Goal: Task Accomplishment & Management: Manage account settings

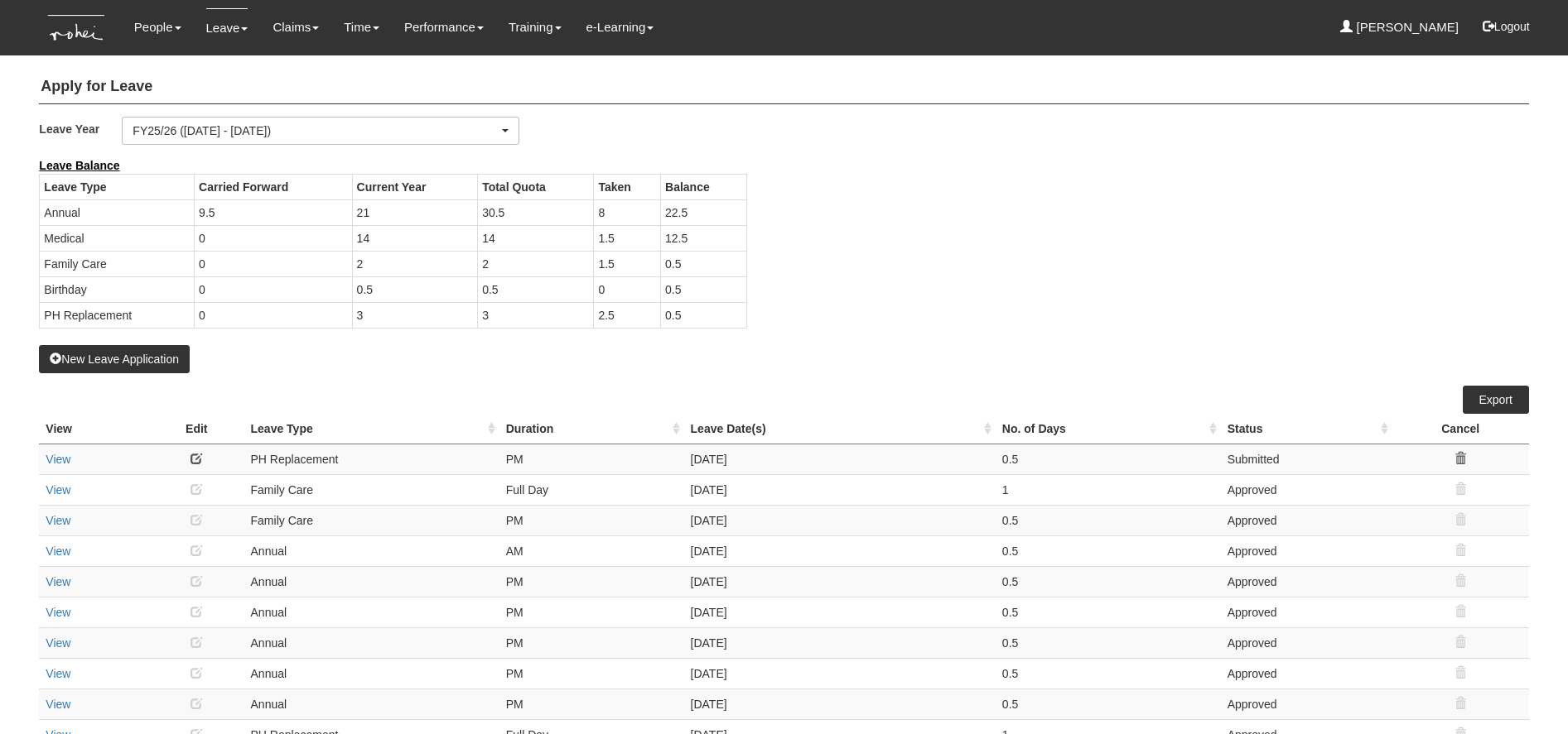
select select "50"
click at [300, 132] on link "Approve Claims" at bounding box center [326, 139] width 131 height 33
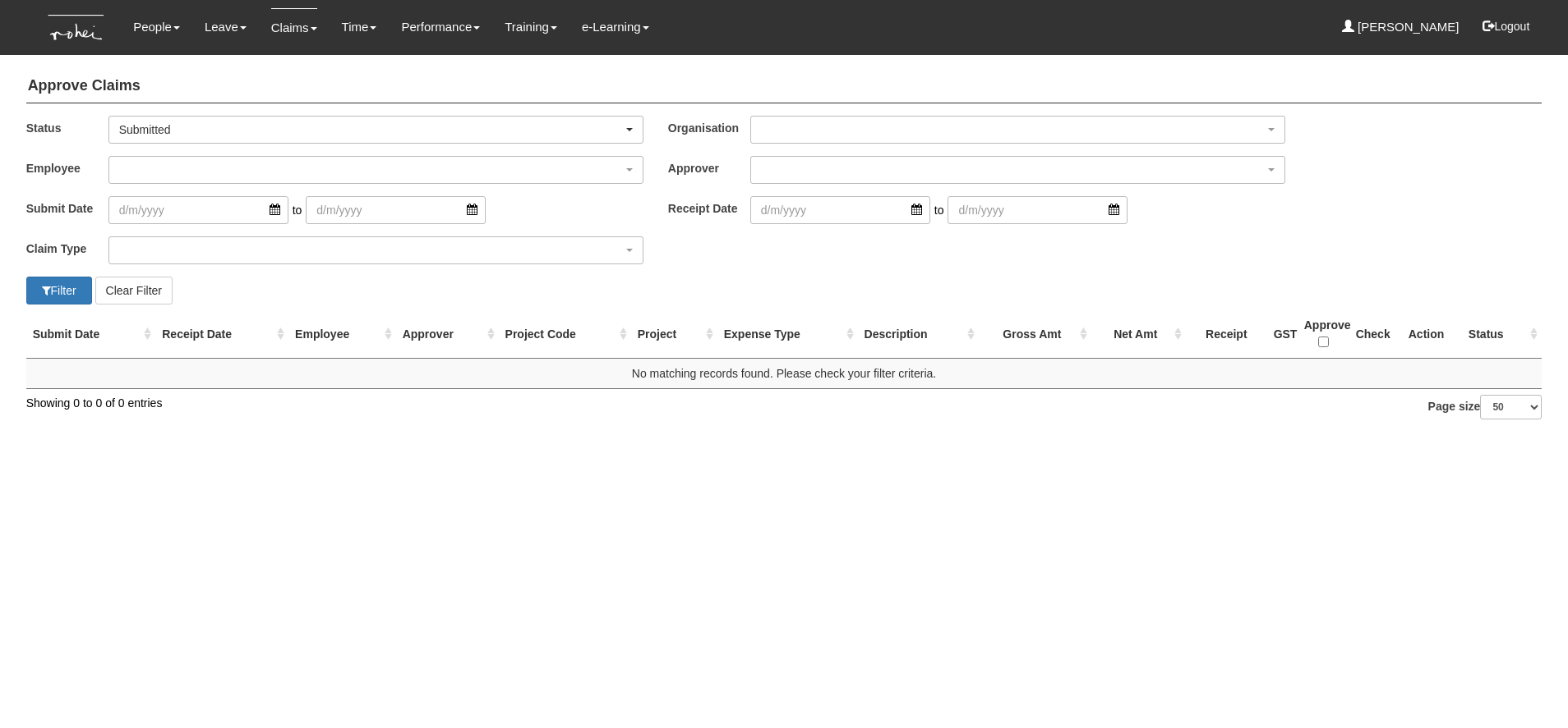
select select "50"
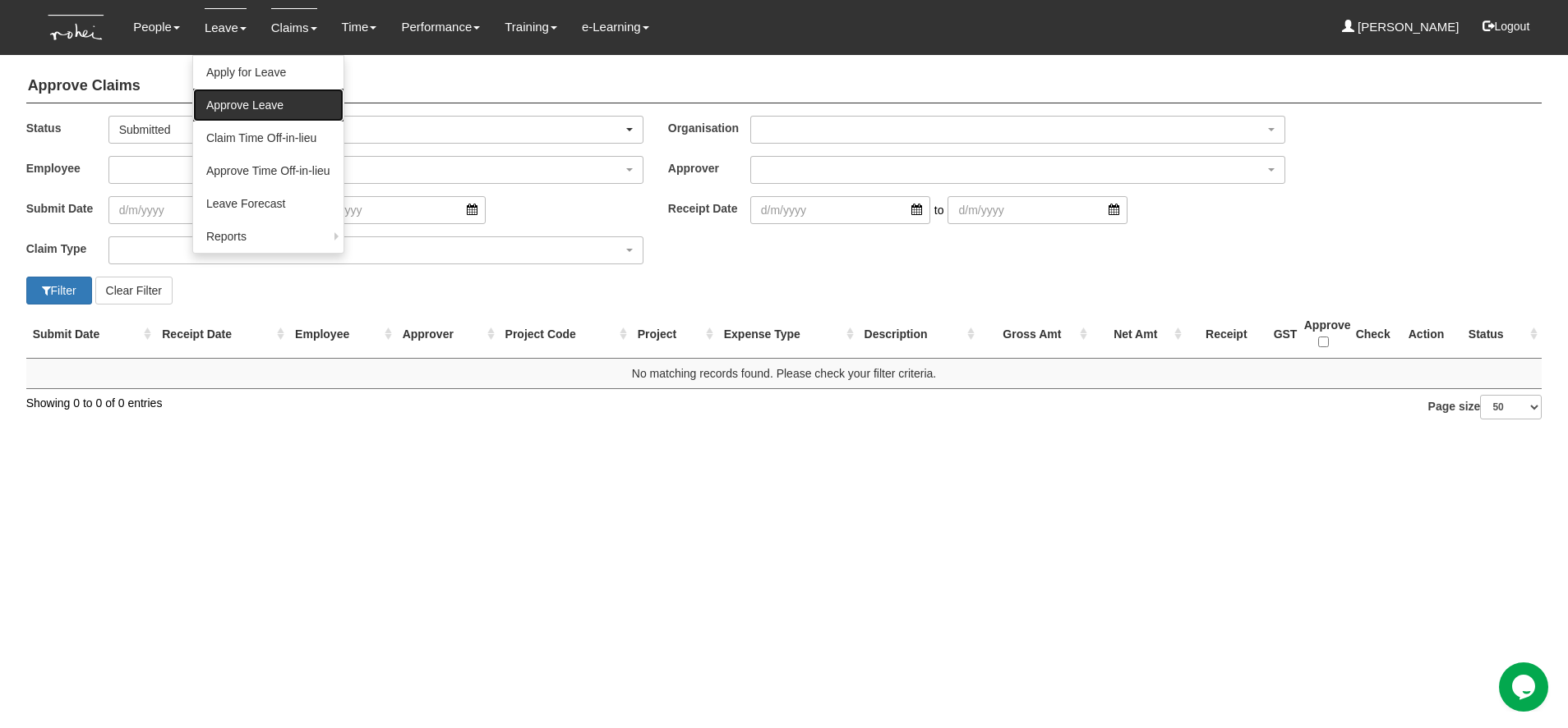
click at [251, 110] on link "Approve Leave" at bounding box center [268, 105] width 150 height 33
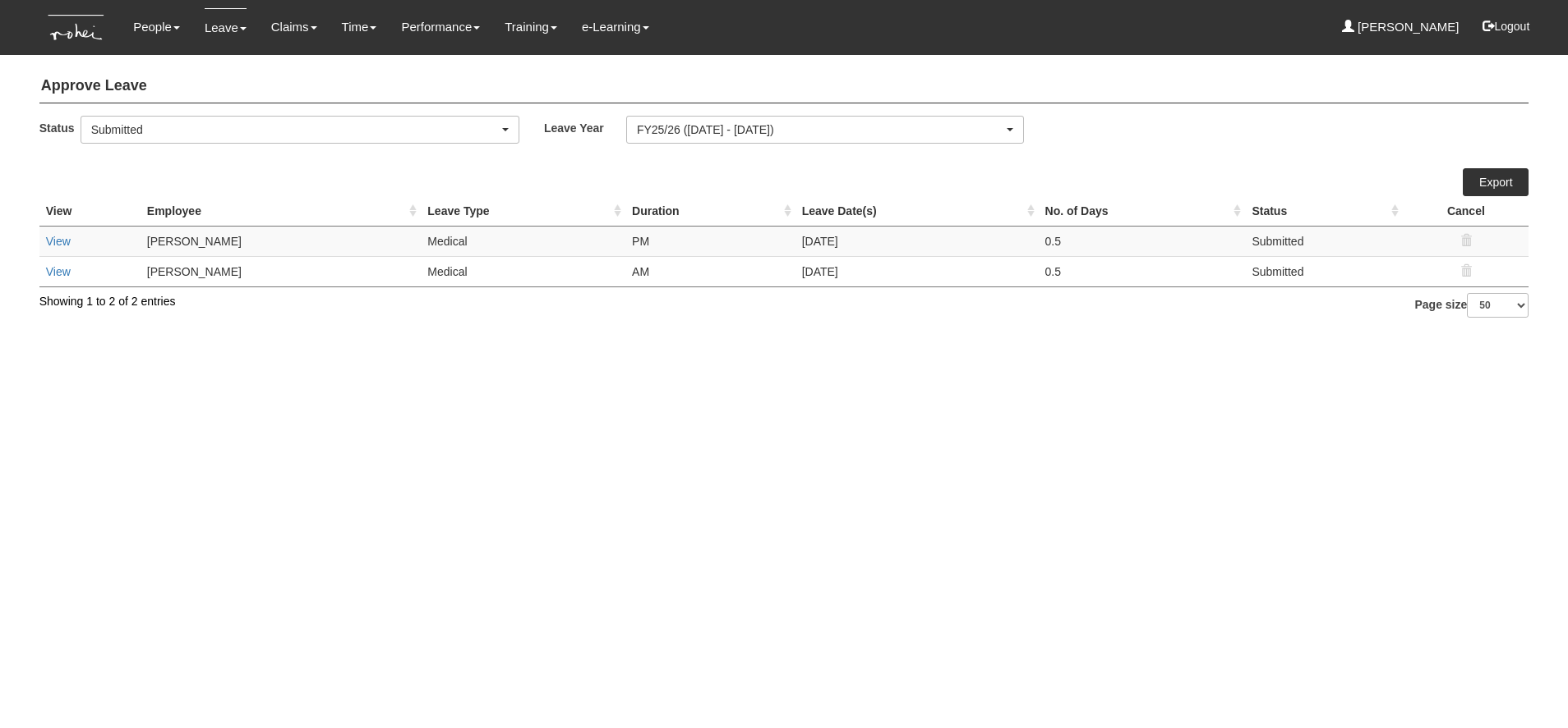
select select "50"
click at [58, 240] on link "View" at bounding box center [58, 242] width 25 height 13
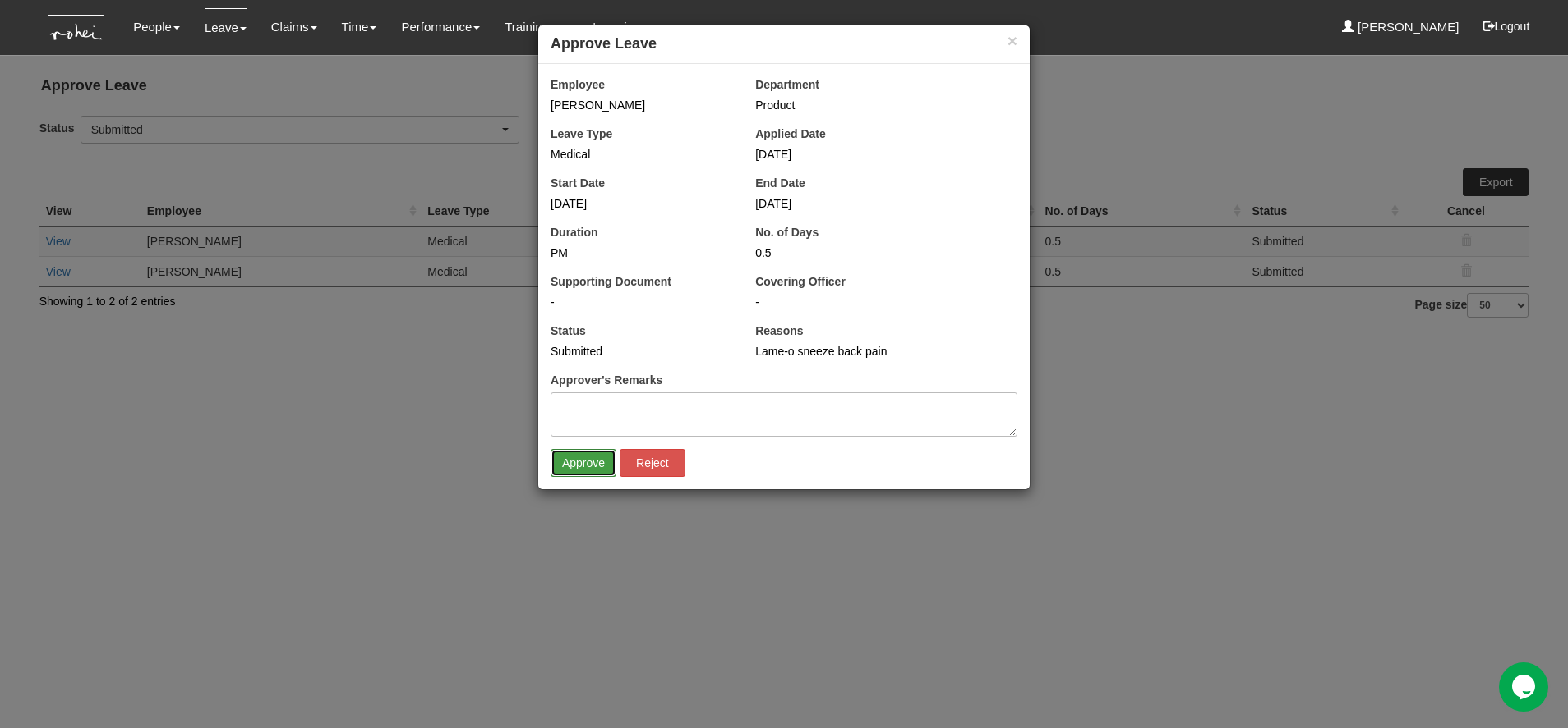
click at [583, 466] on input "Approve" at bounding box center [583, 463] width 66 height 28
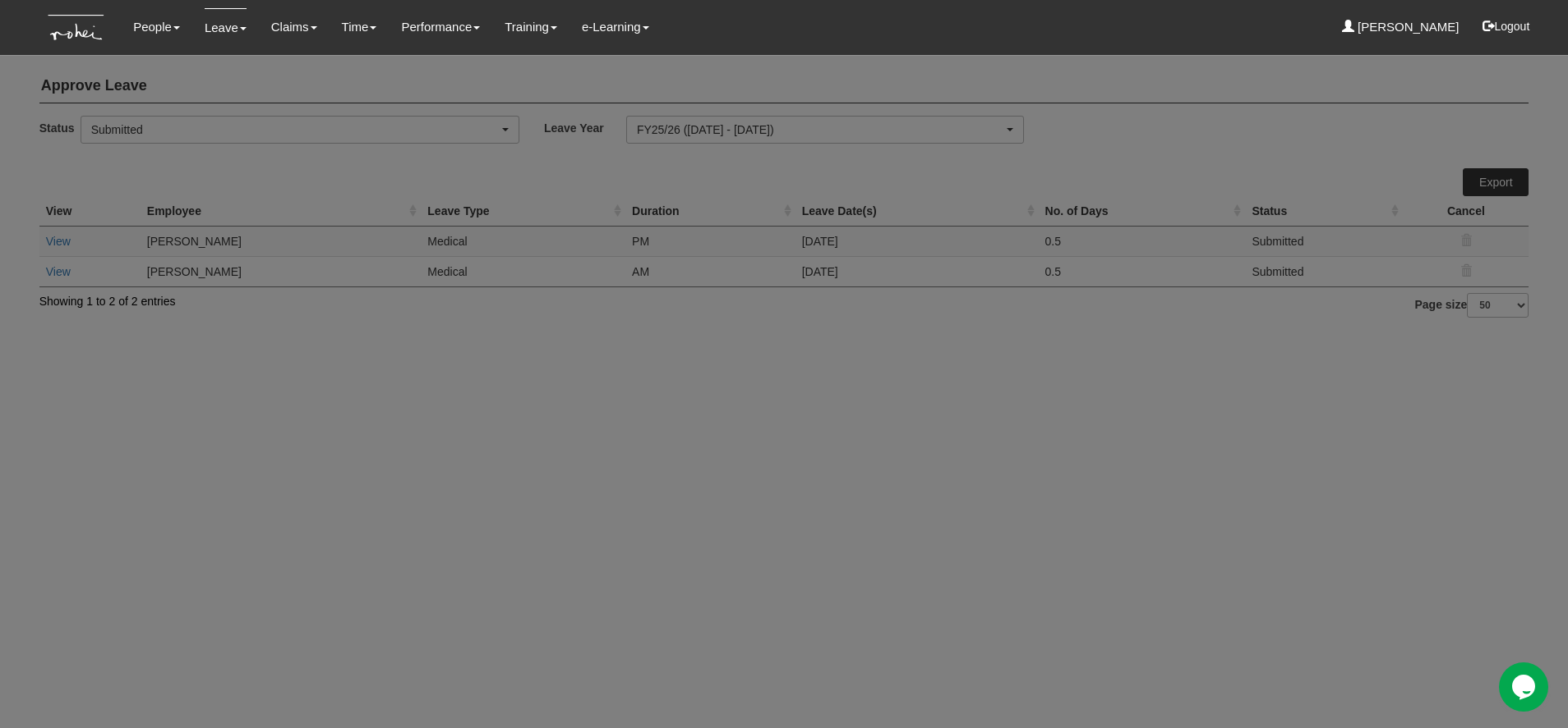
select select "50"
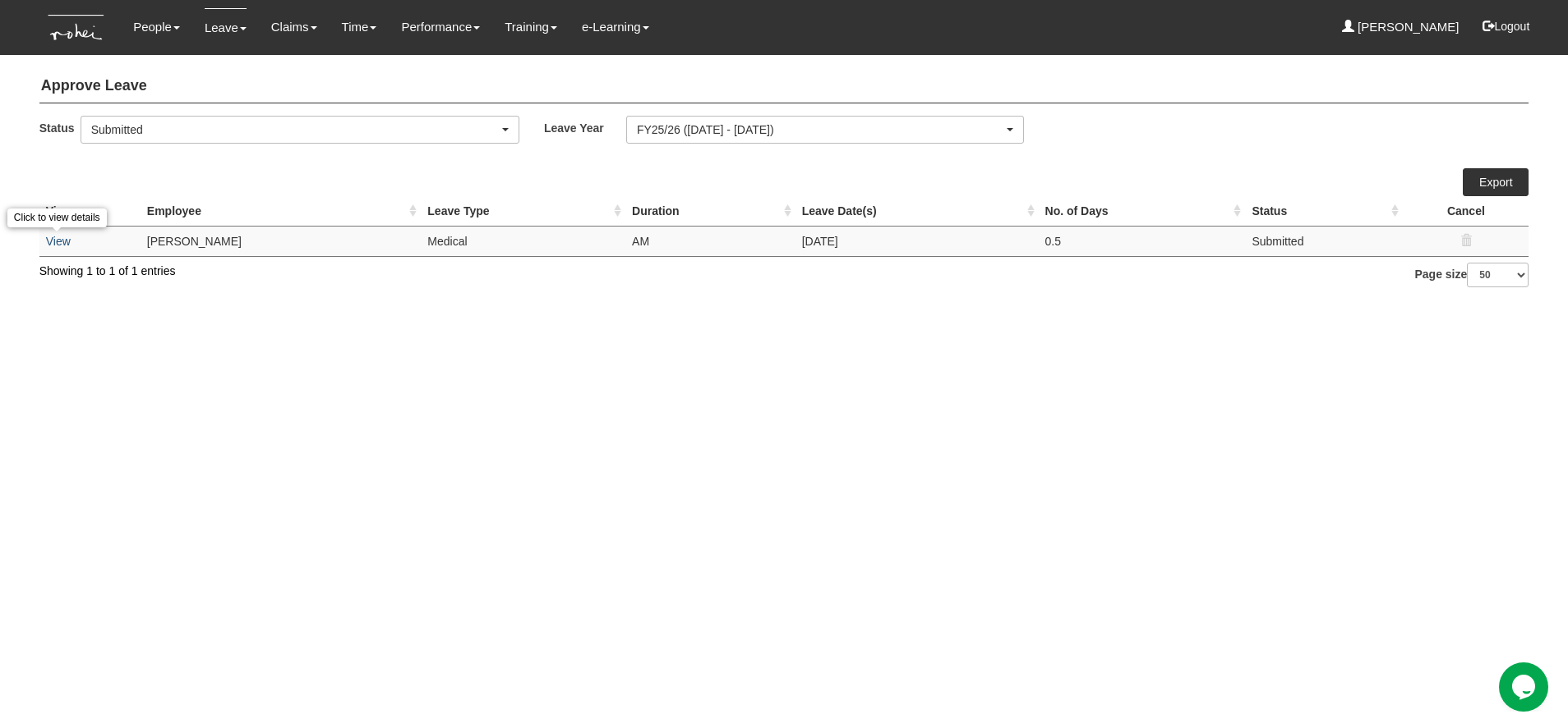
click at [59, 242] on link "View" at bounding box center [58, 242] width 25 height 13
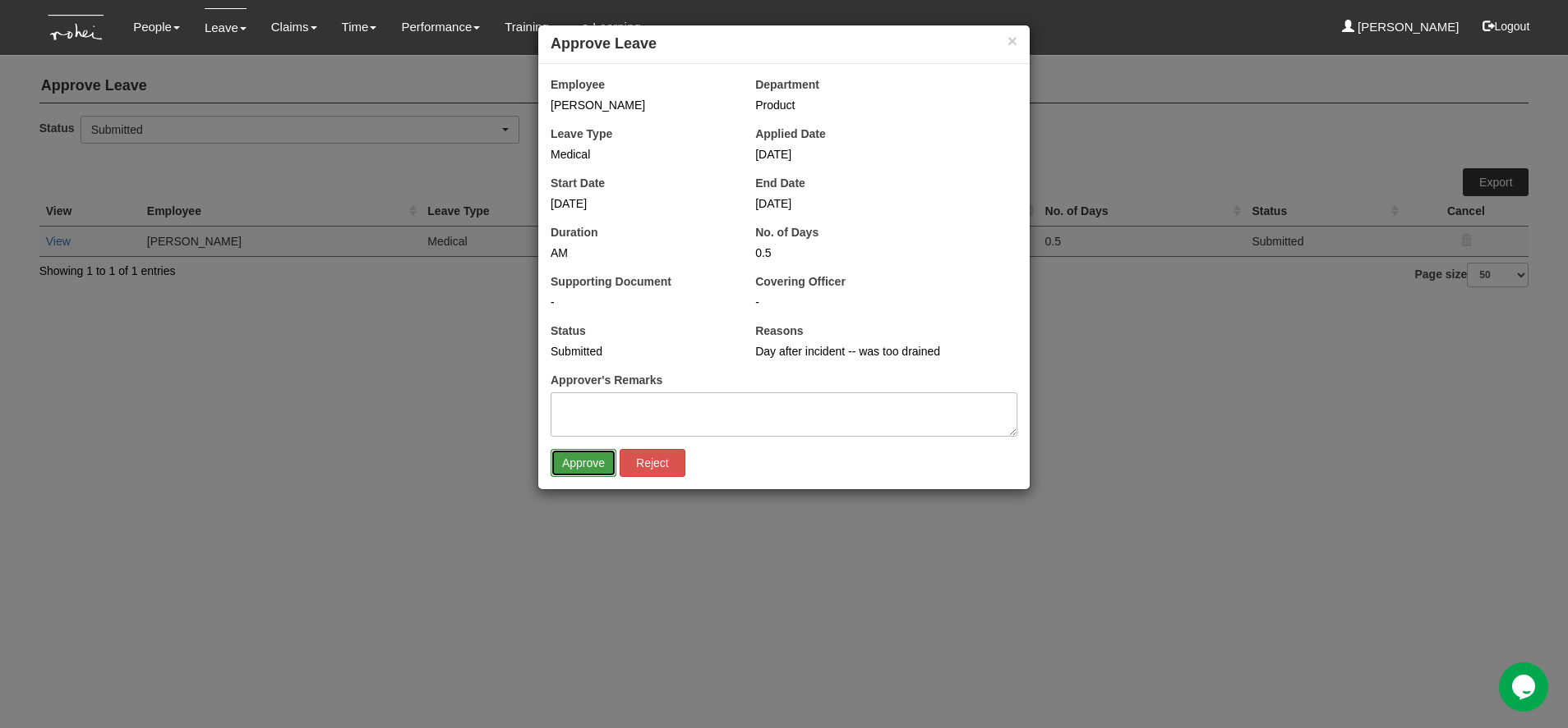
click at [573, 461] on input "Approve" at bounding box center [583, 463] width 66 height 28
select select "50"
